Goal: Navigation & Orientation: Understand site structure

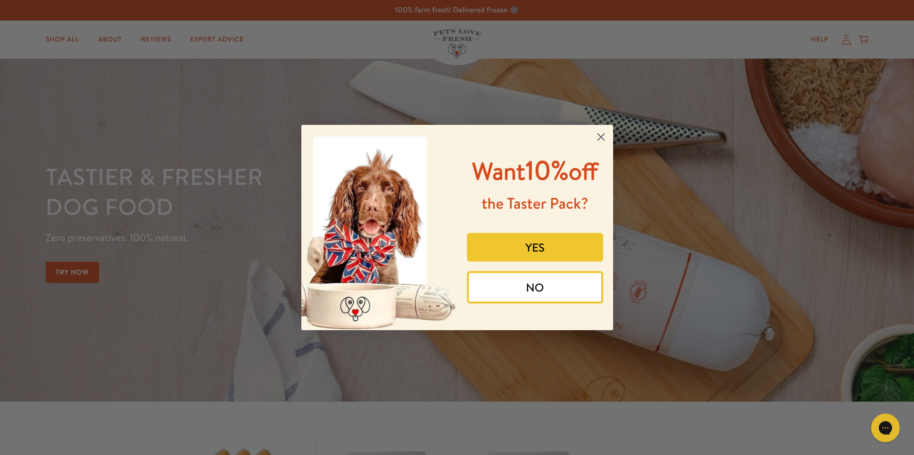
click at [600, 132] on icon "Close dialog" at bounding box center [601, 137] width 17 height 17
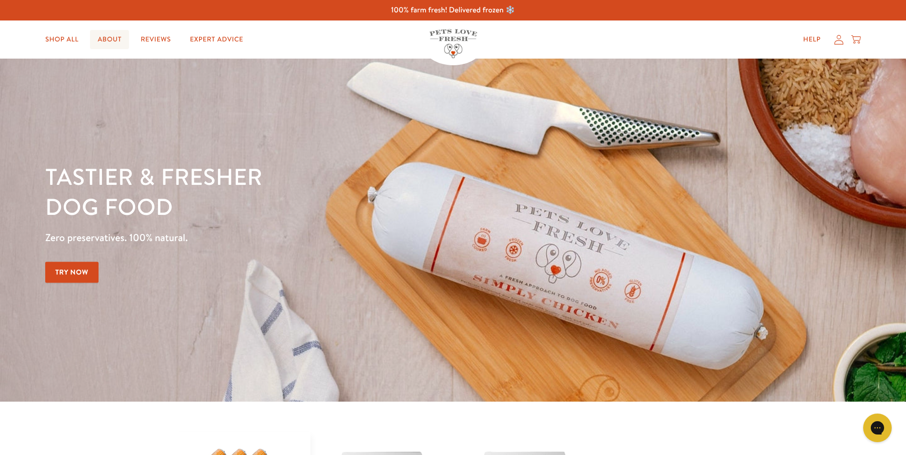
click at [119, 38] on link "About" at bounding box center [109, 39] width 39 height 19
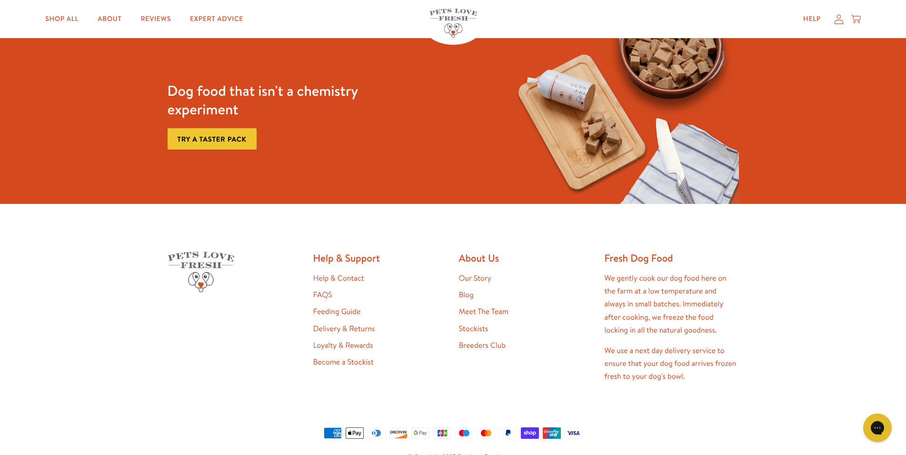
scroll to position [2510, 0]
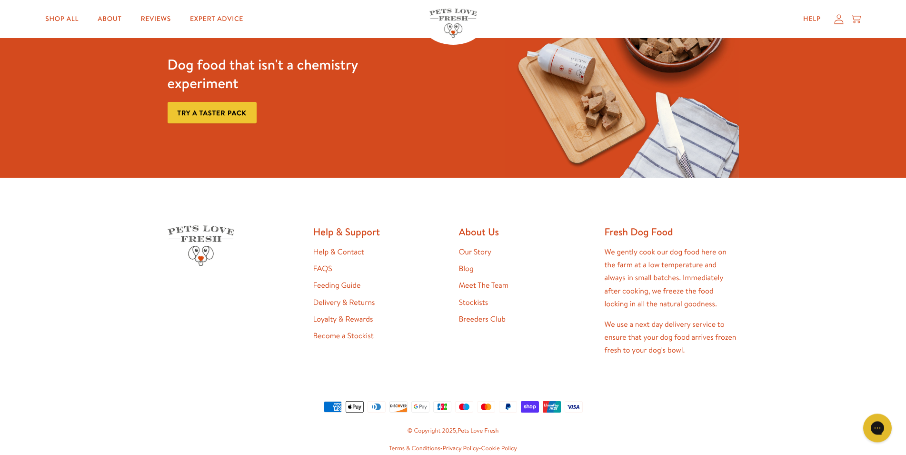
click at [483, 284] on link "Meet The Team" at bounding box center [484, 285] width 50 height 10
